Goal: Transaction & Acquisition: Purchase product/service

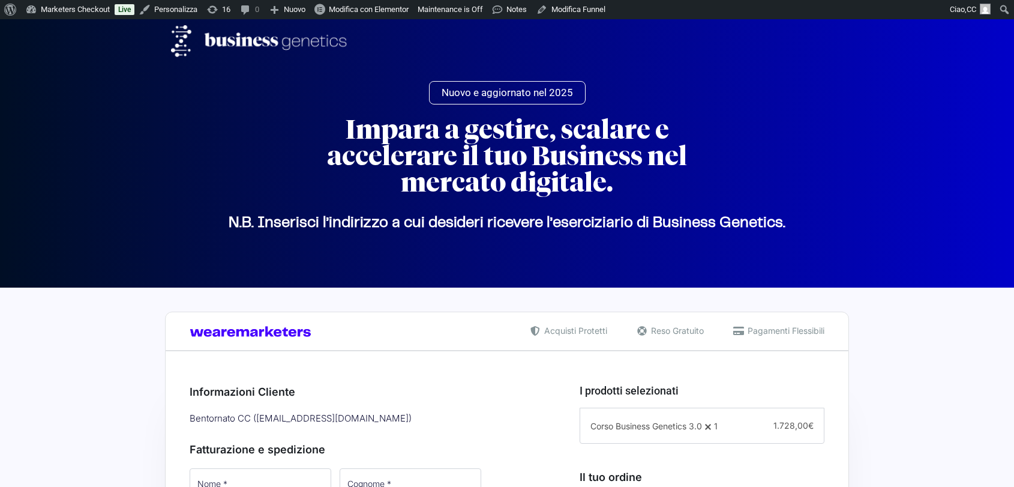
select select "ES"
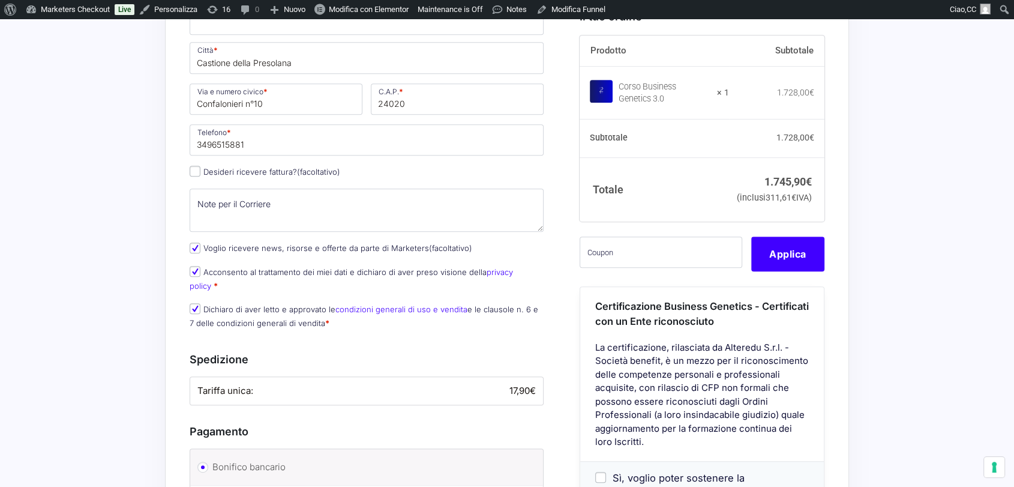
scroll to position [799, 0]
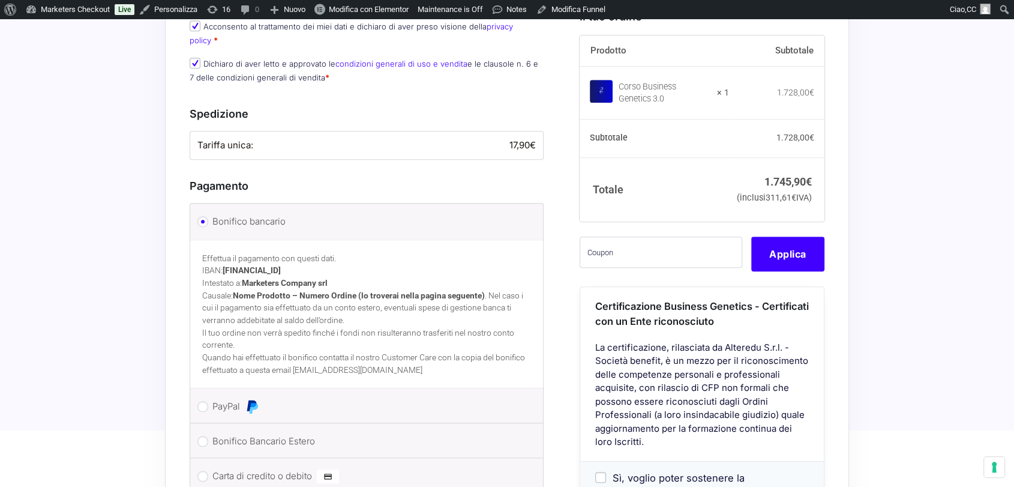
click at [202, 260] on p "Effettua il pagamento con questi dati. IBAN: [FINANCIAL_ID] Intestato a: Market…" at bounding box center [366, 289] width 329 height 74
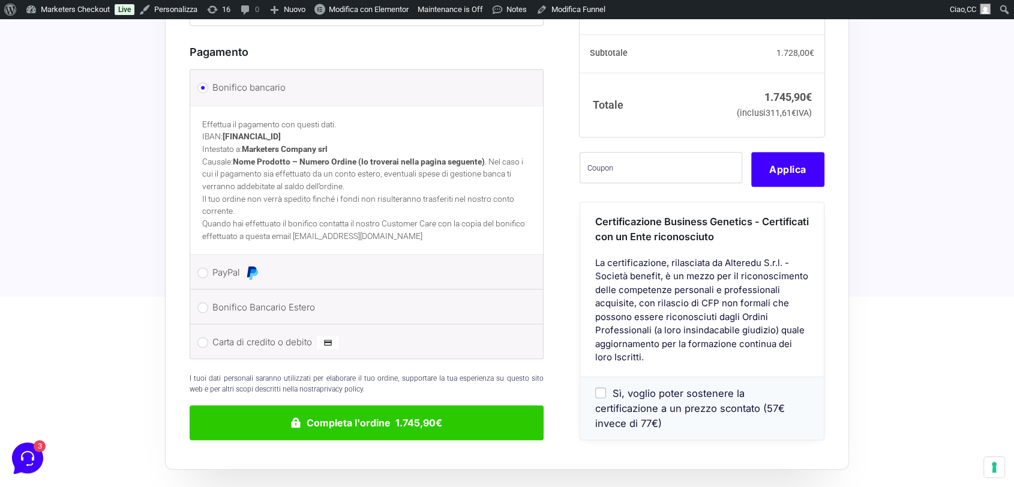
scroll to position [0, 0]
click at [203, 267] on input "PayPal" at bounding box center [202, 272] width 11 height 11
radio input "true"
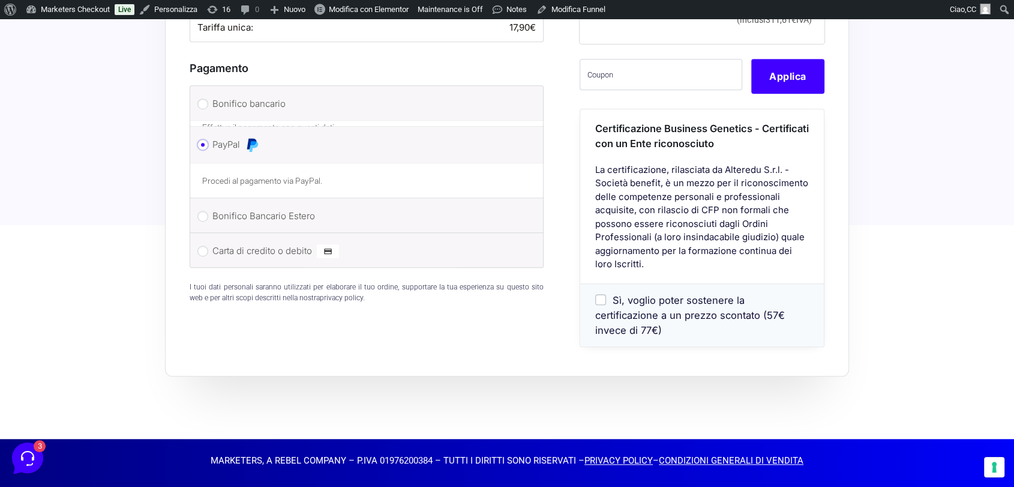
scroll to position [898, 0]
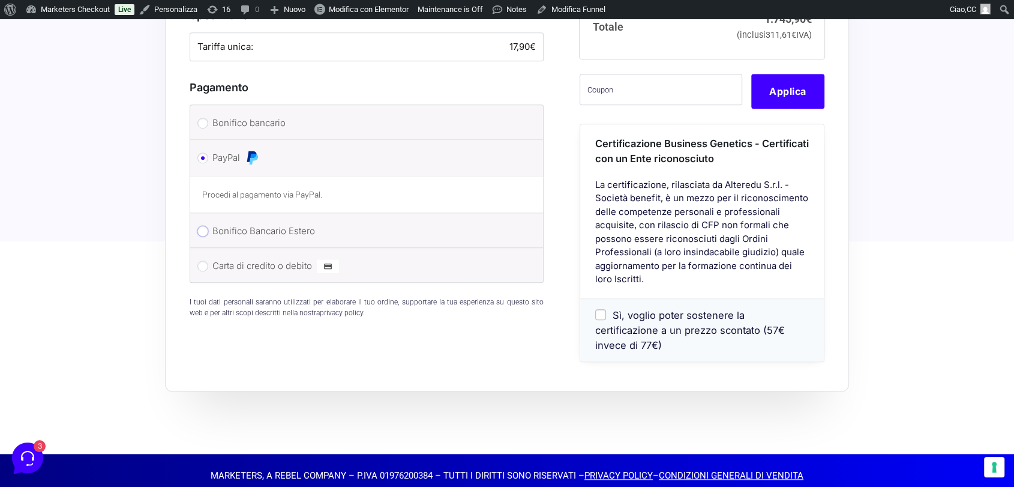
click at [205, 226] on input "Bonifico Bancario Estero" at bounding box center [202, 231] width 11 height 11
radio input "true"
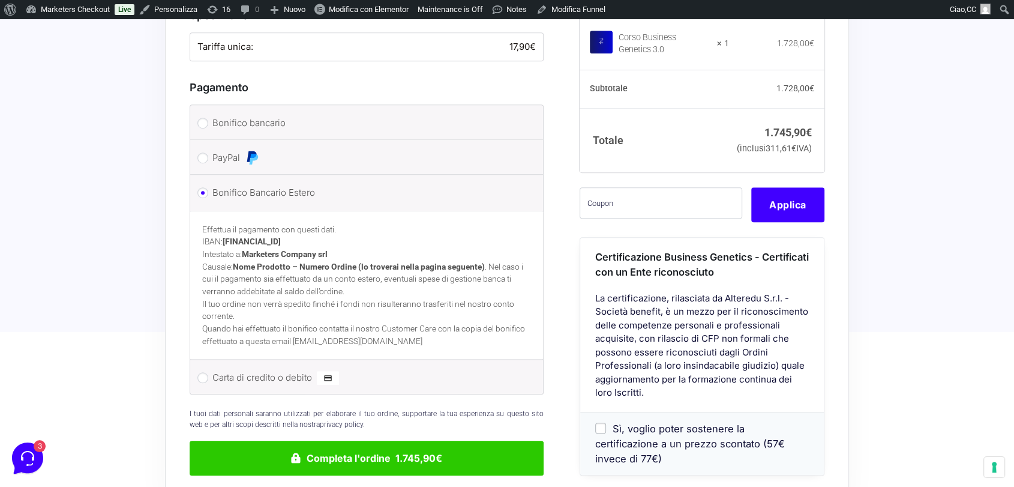
click at [203, 368] on li "Carta di credito o debito Ricorda informazioni di pagamento per gli ordini futu…" at bounding box center [366, 376] width 353 height 34
click at [202, 372] on input "Carta di credito o debito" at bounding box center [202, 377] width 11 height 11
radio input "true"
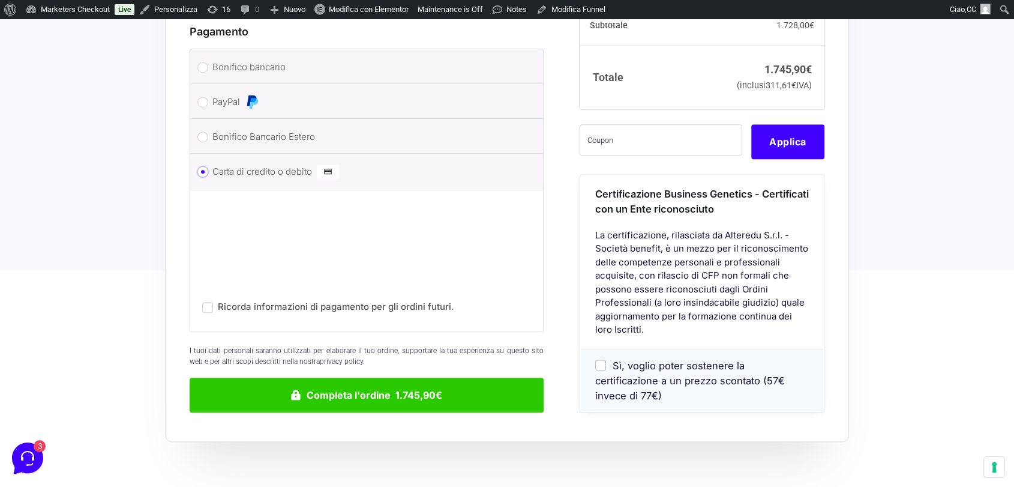
scroll to position [1003, 0]
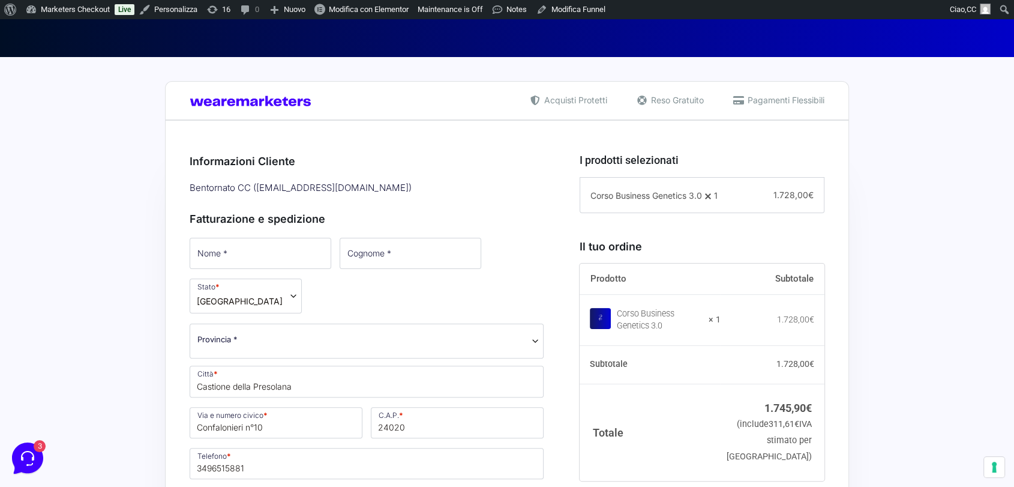
scroll to position [211, 0]
